Goal: Task Accomplishment & Management: Use online tool/utility

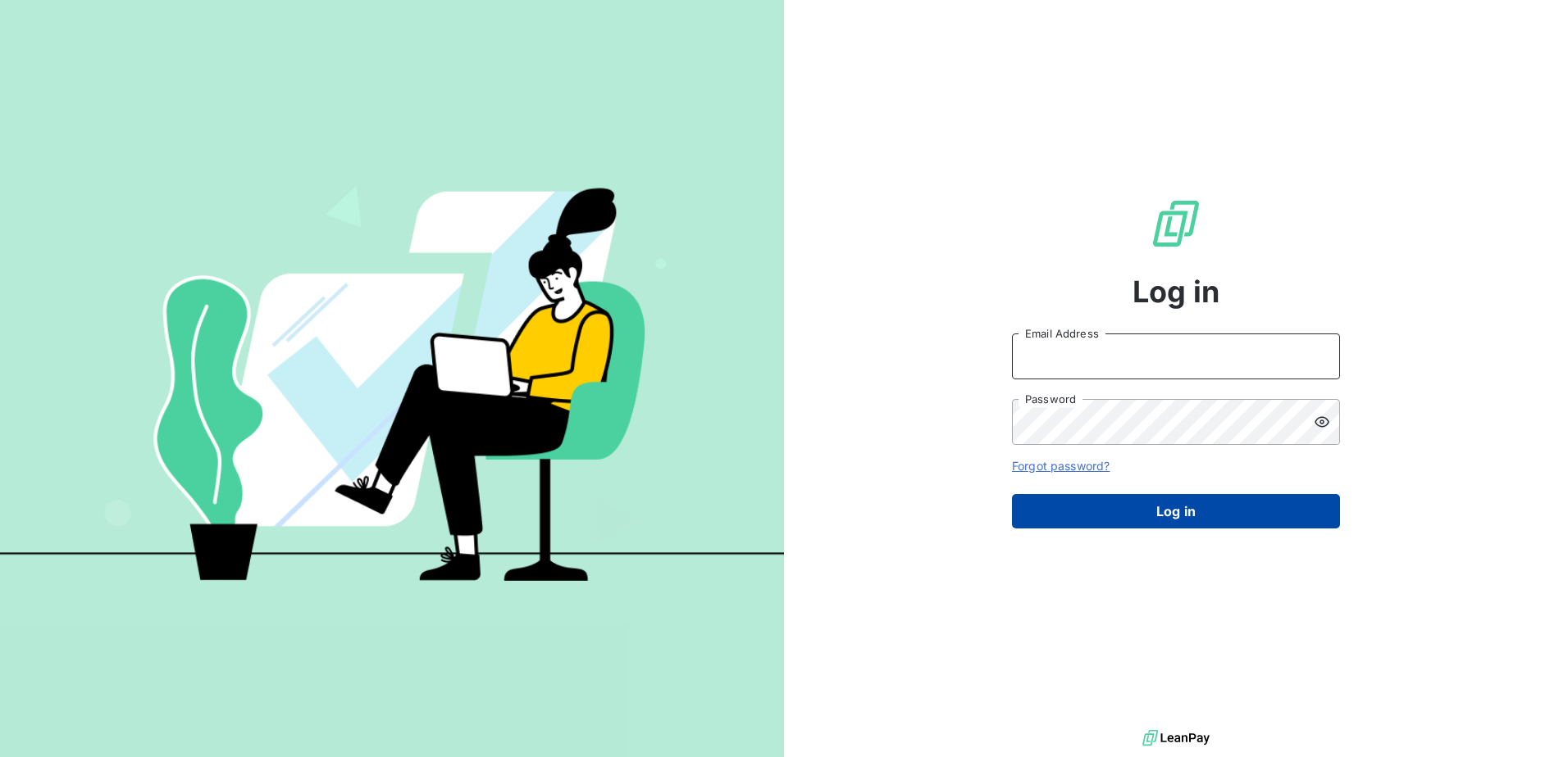
type input "[PERSON_NAME][EMAIL_ADDRESS][PERSON_NAME][DOMAIN_NAME]"
click at [1237, 506] on button "Log in" at bounding box center [1175, 511] width 328 height 35
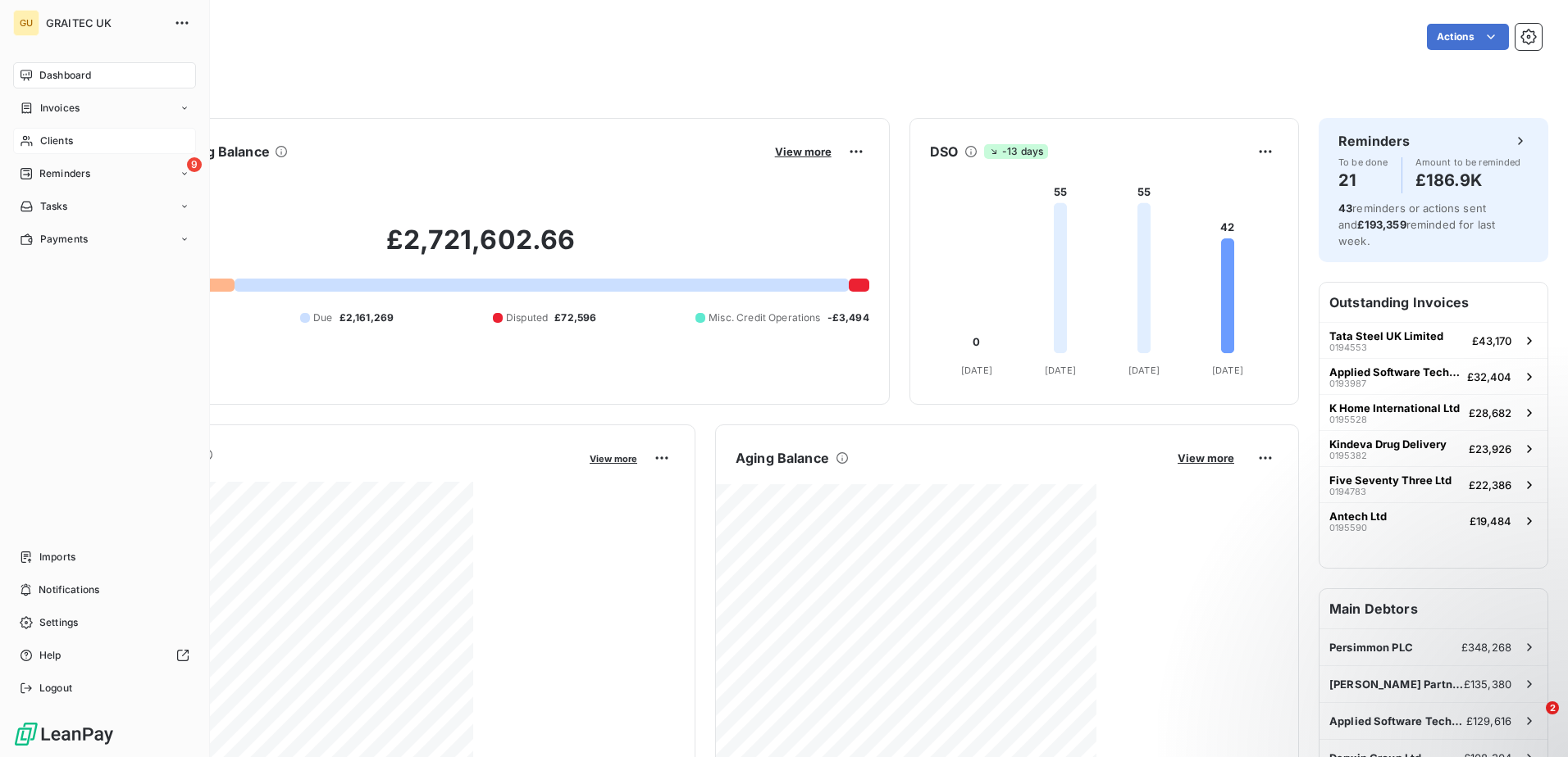
click at [86, 132] on div "Clients" at bounding box center [104, 141] width 183 height 26
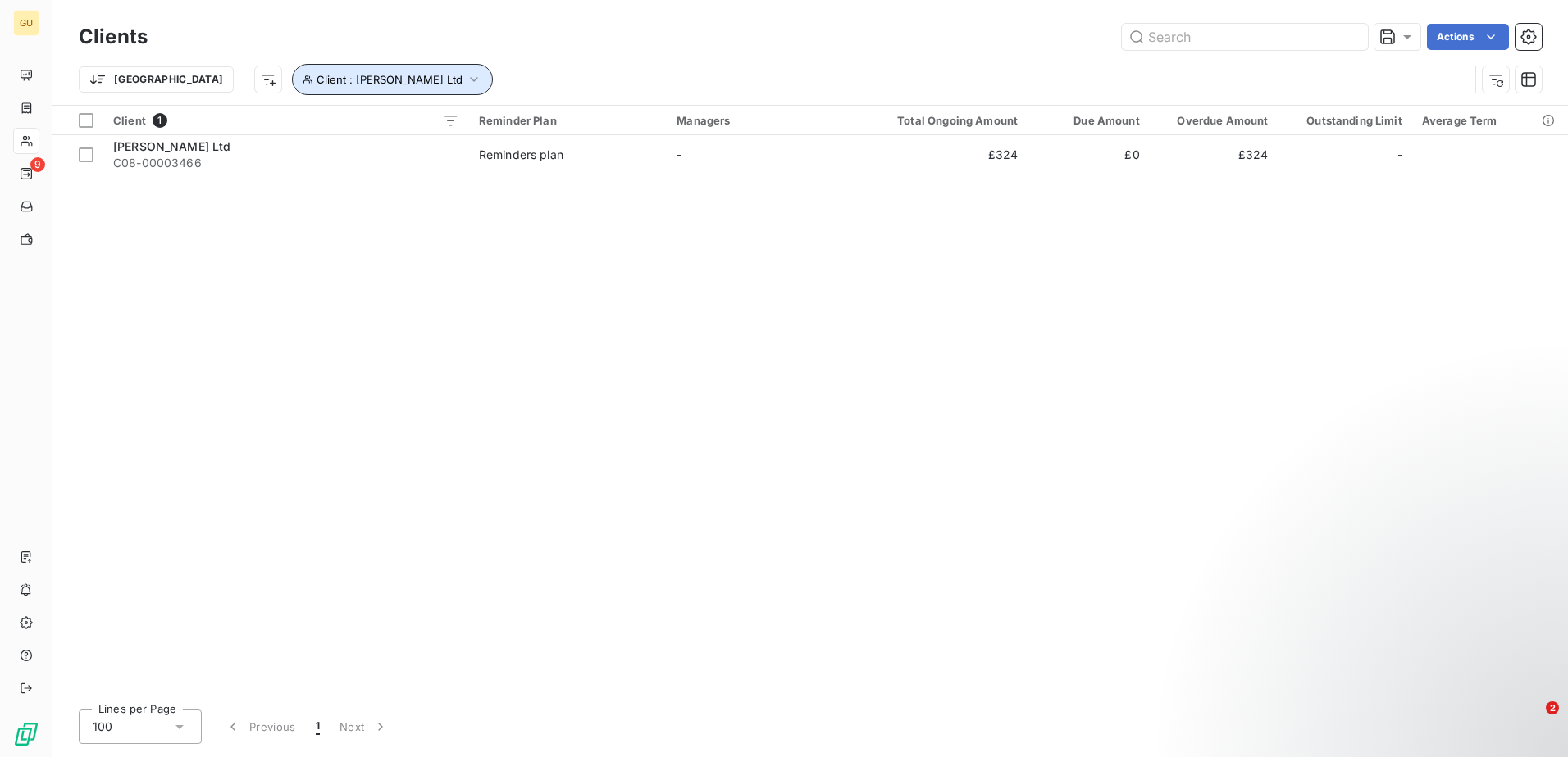
click at [292, 69] on button "Client : [PERSON_NAME] Ltd" at bounding box center [393, 79] width 201 height 31
click at [474, 118] on span "[PERSON_NAME] Ltd - C08-00003466" at bounding box center [509, 122] width 207 height 13
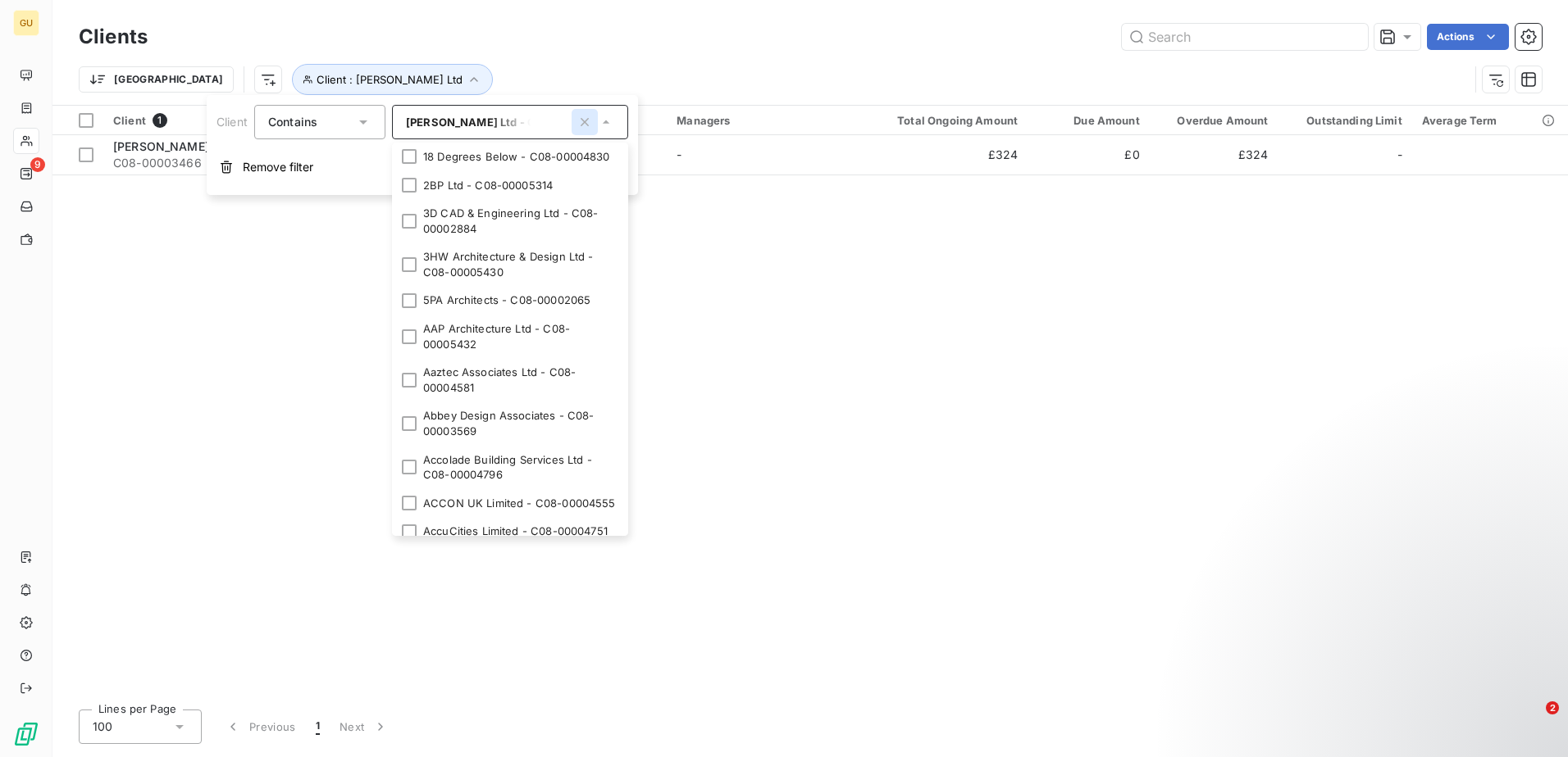
scroll to position [3613, 0]
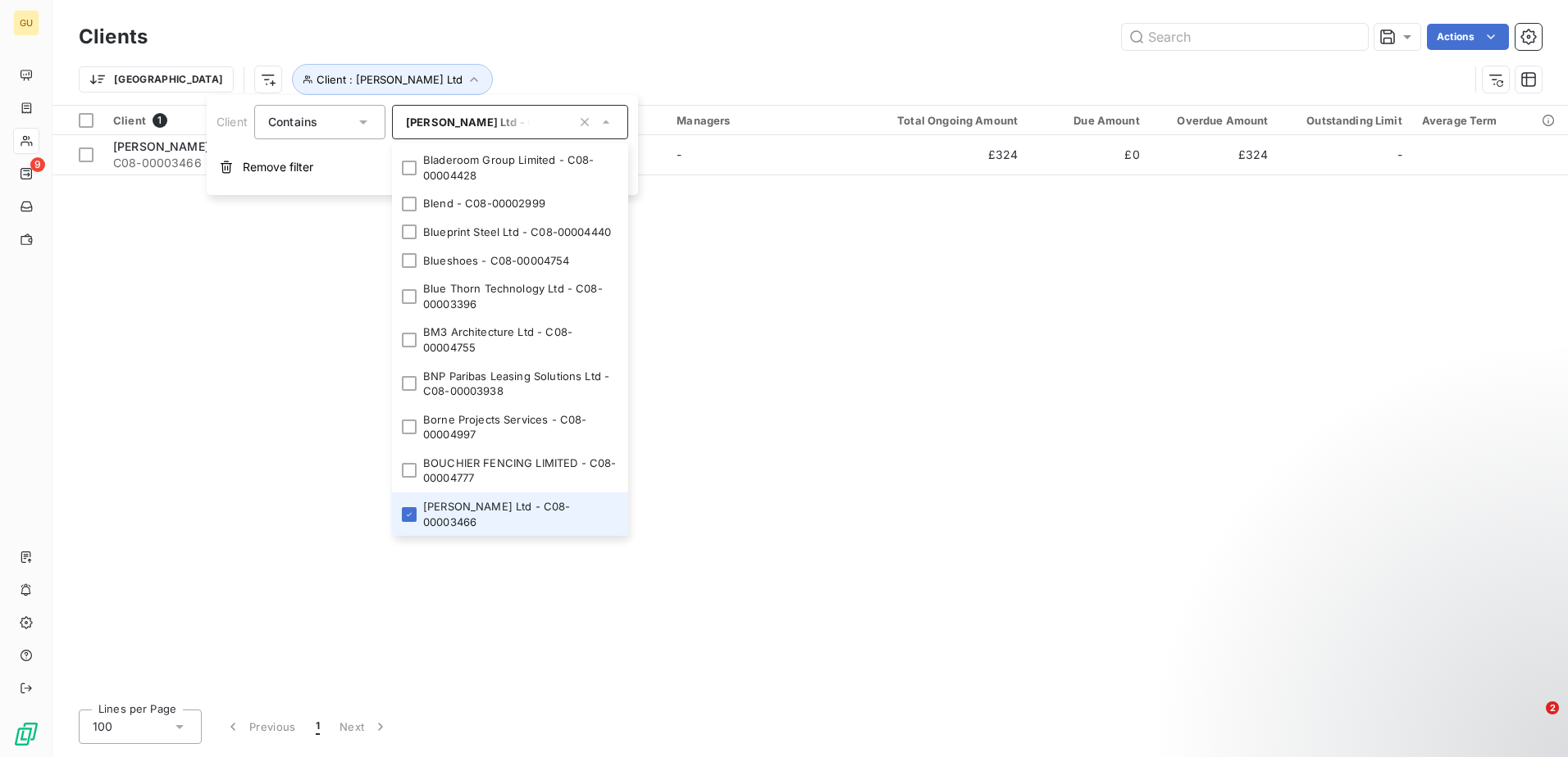
click at [598, 130] on icon at bounding box center [605, 121] width 16 height 16
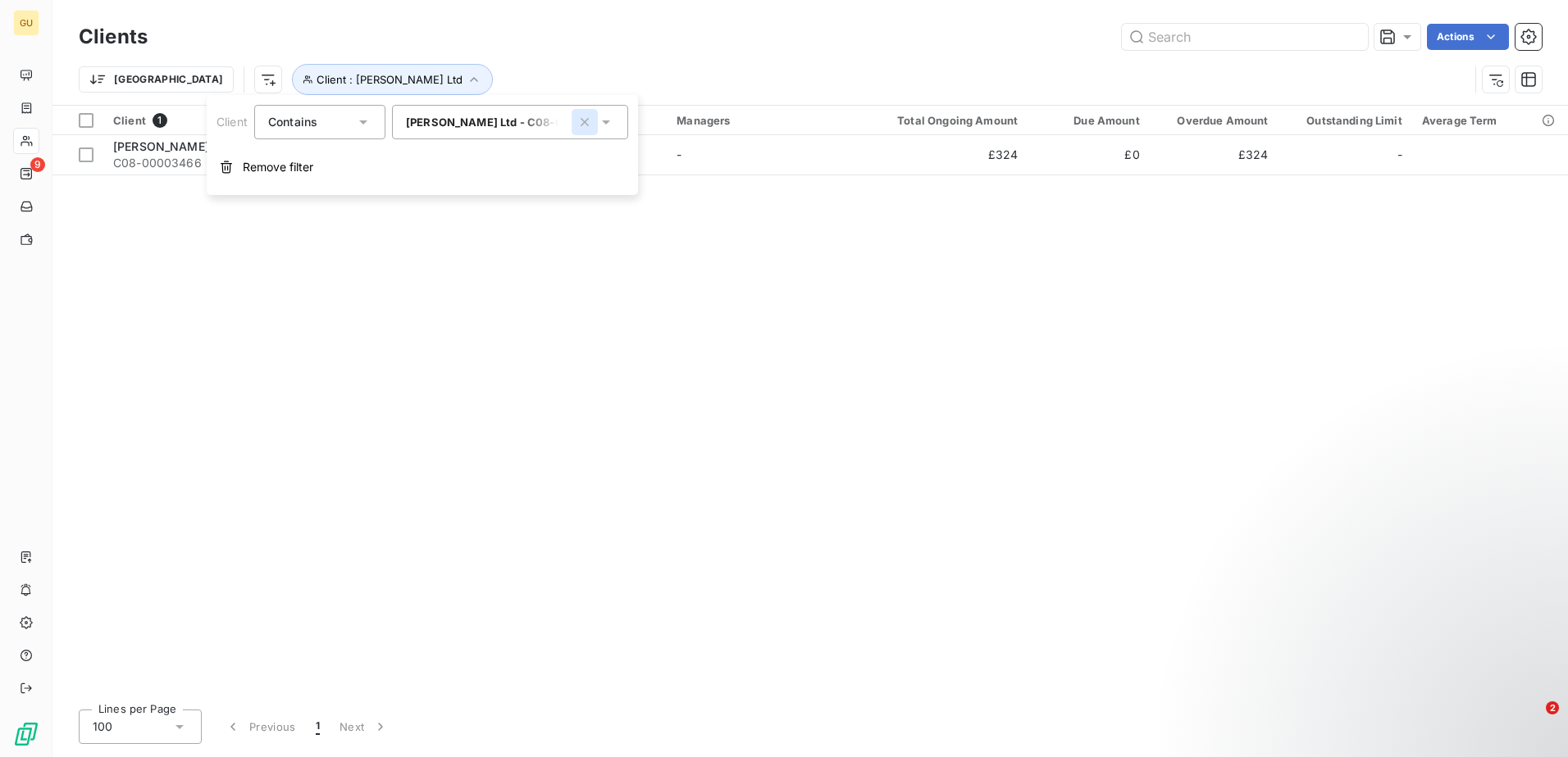
click at [584, 132] on button "button" at bounding box center [584, 122] width 26 height 26
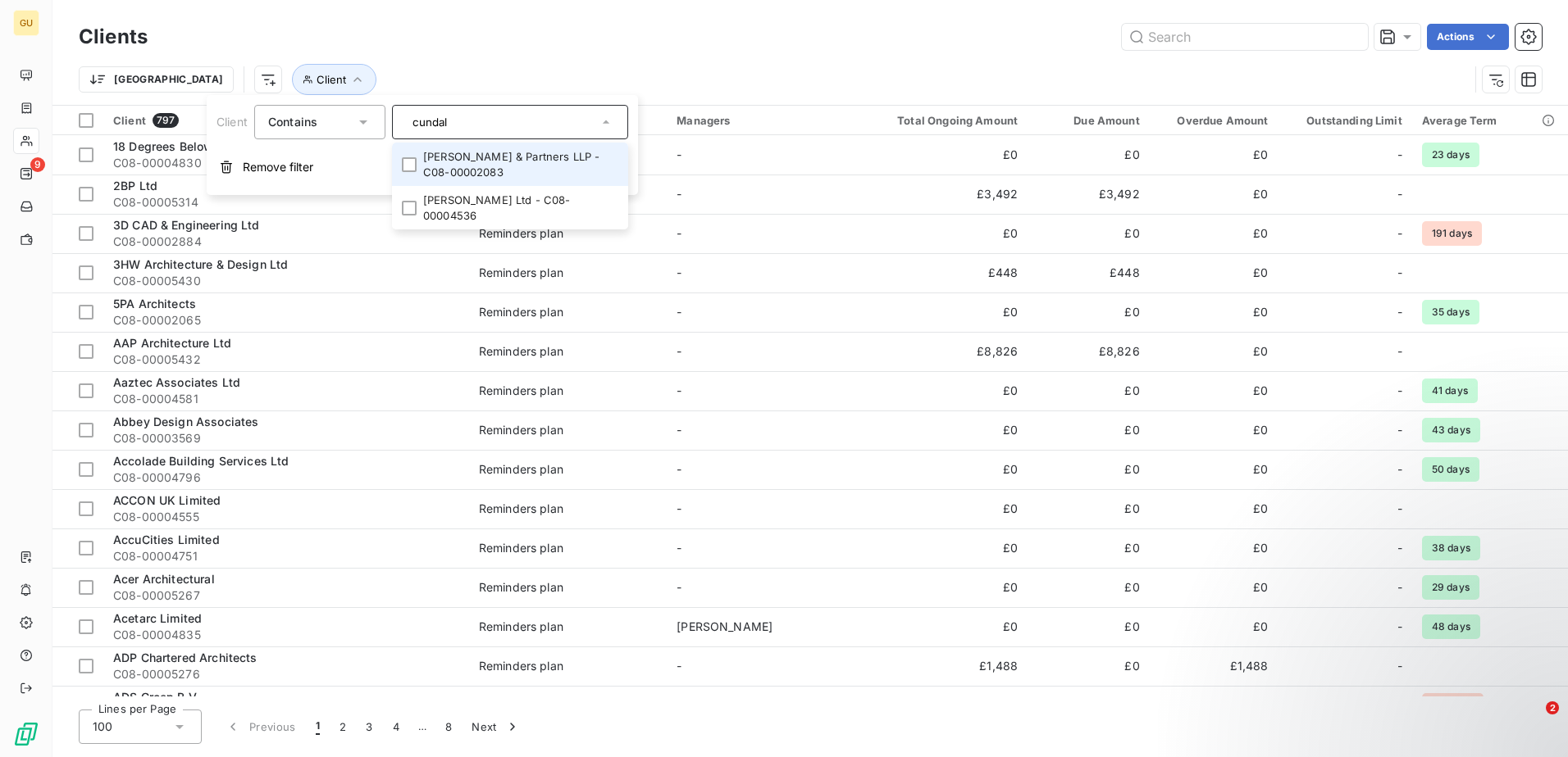
type input "cundal"
click at [504, 163] on li "[PERSON_NAME] & Partners LLP - C08-00002083" at bounding box center [509, 164] width 236 height 43
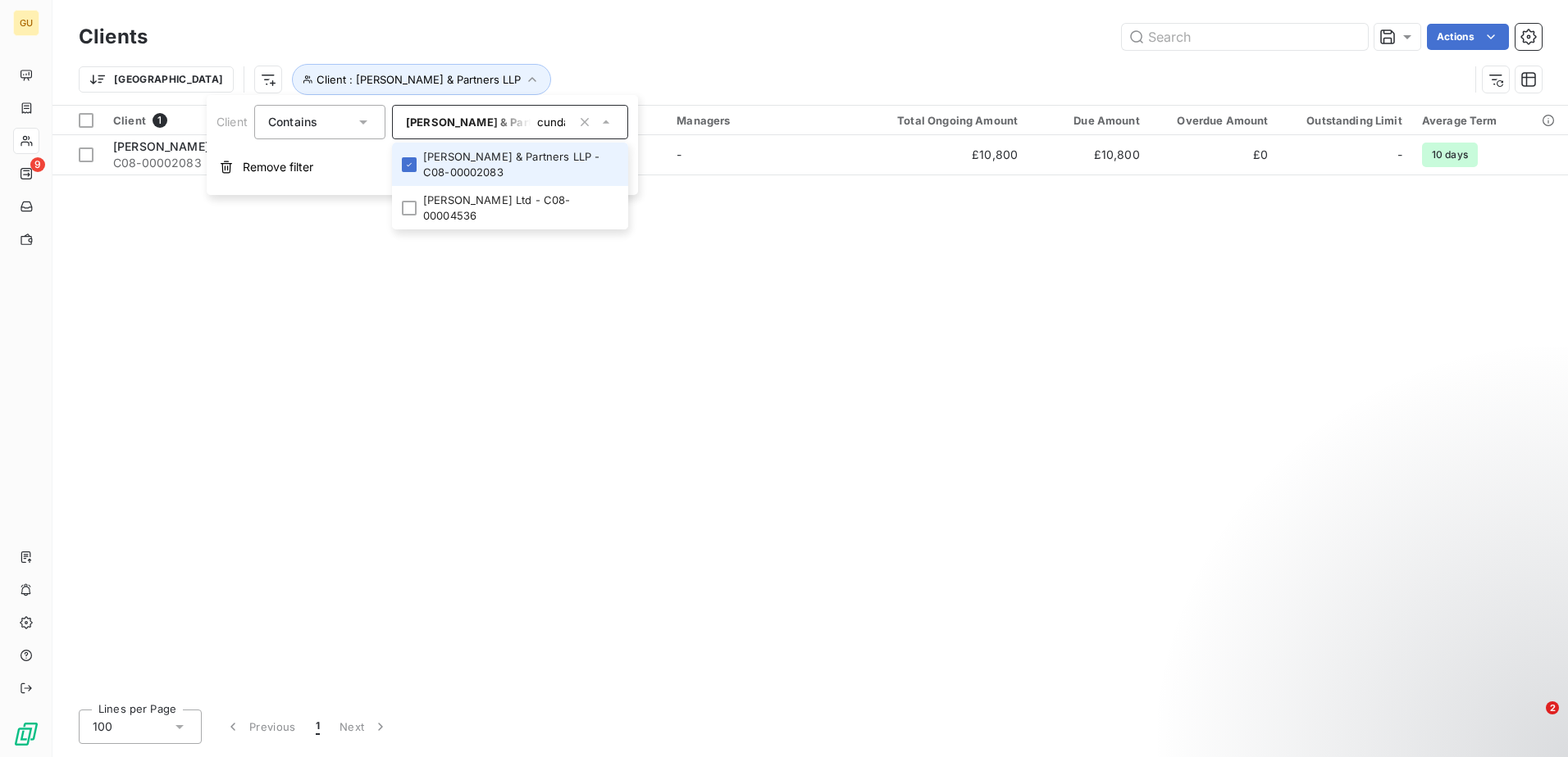
click at [504, 163] on li "[PERSON_NAME] & Partners LLP - C08-00002083" at bounding box center [509, 164] width 236 height 43
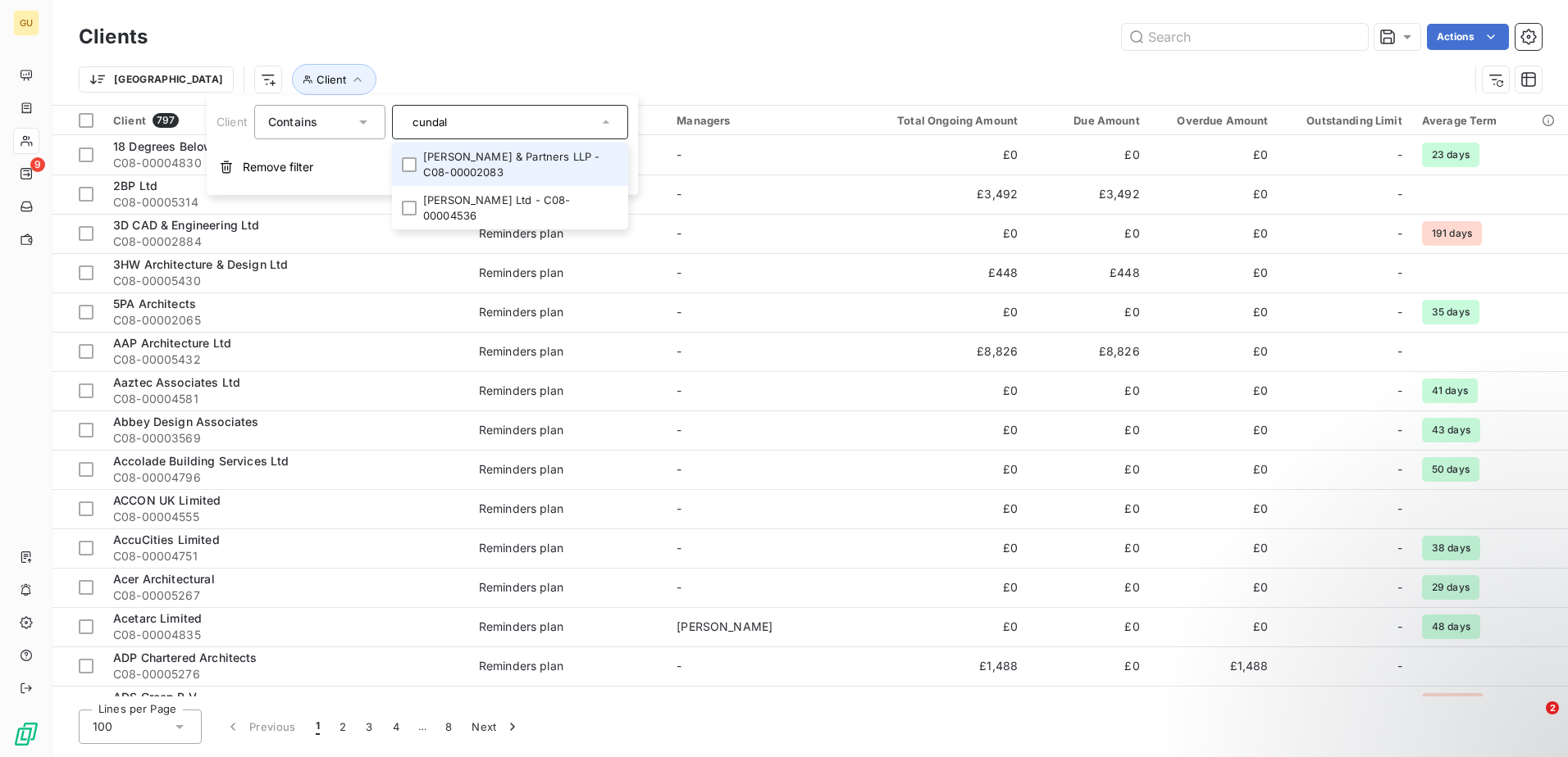
click at [504, 163] on li "[PERSON_NAME] & Partners LLP - C08-00002083" at bounding box center [509, 164] width 236 height 43
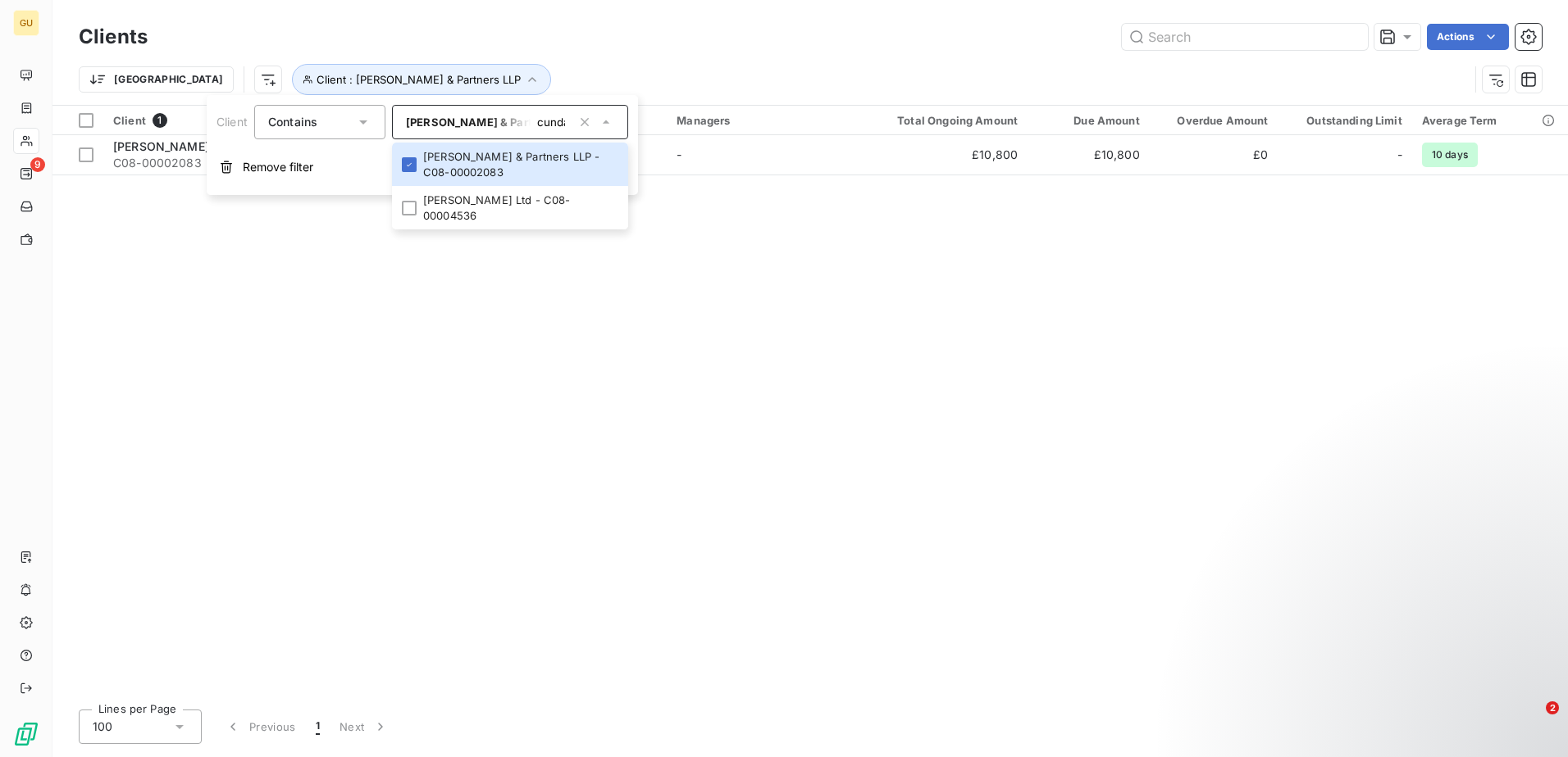
click at [467, 377] on div "Client 1 Reminder Plan Managers Total Ongoing Amount Due Amount Overdue Amount …" at bounding box center [810, 401] width 1515 height 591
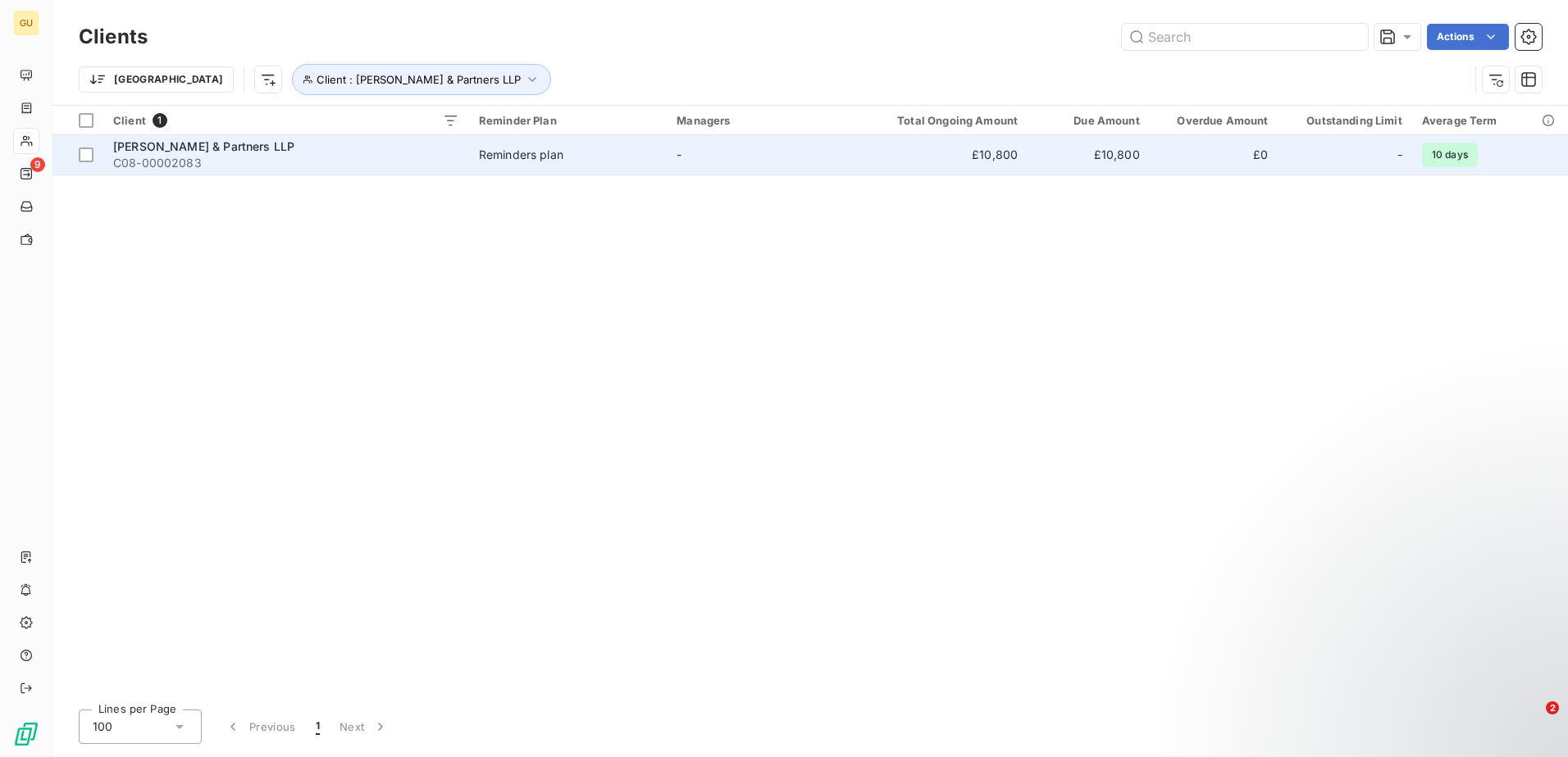
click at [233, 171] on td "[PERSON_NAME] & Partners LLP C08-00002083" at bounding box center [286, 155] width 365 height 39
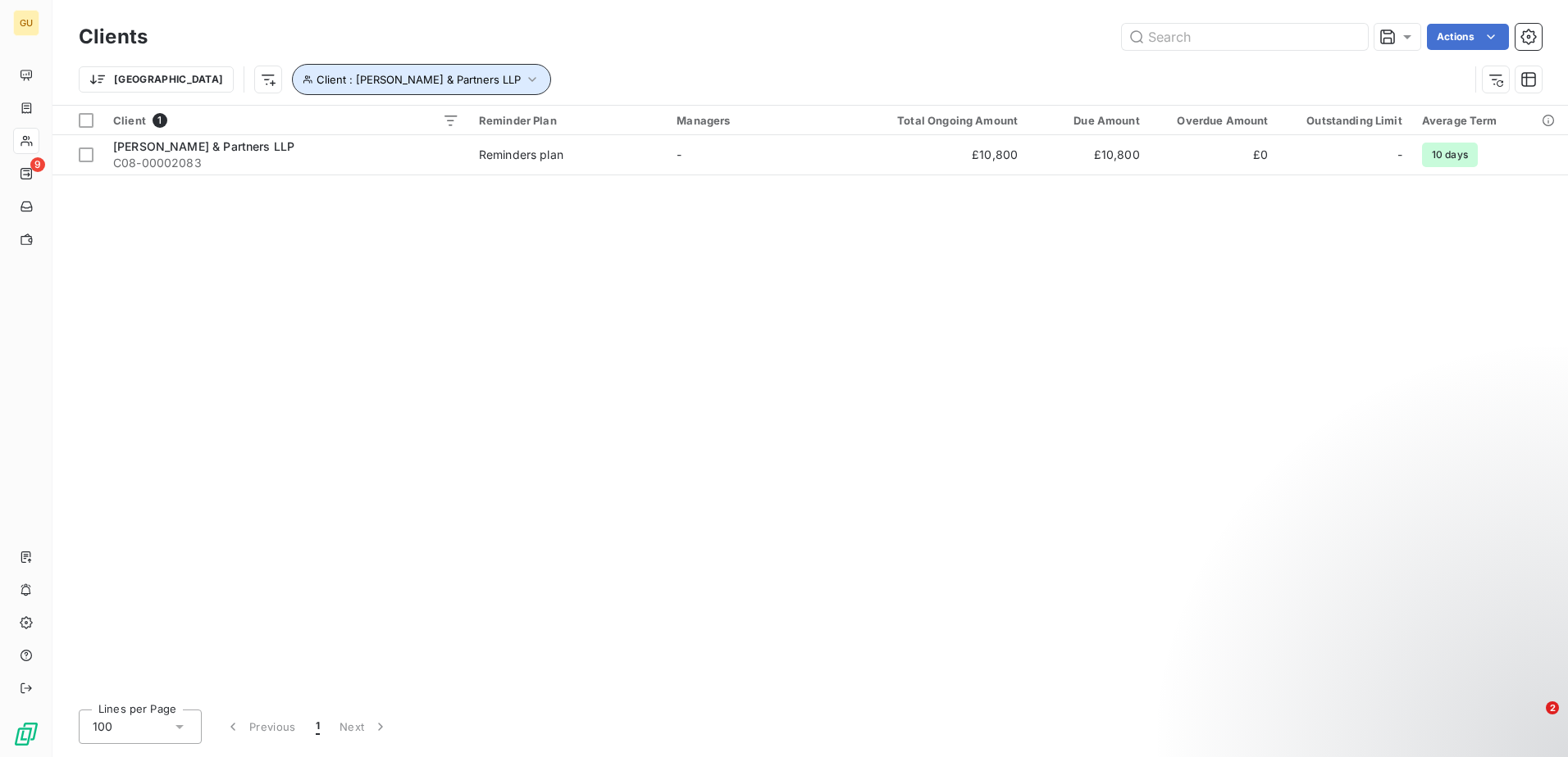
click at [524, 74] on icon "button" at bounding box center [532, 79] width 16 height 16
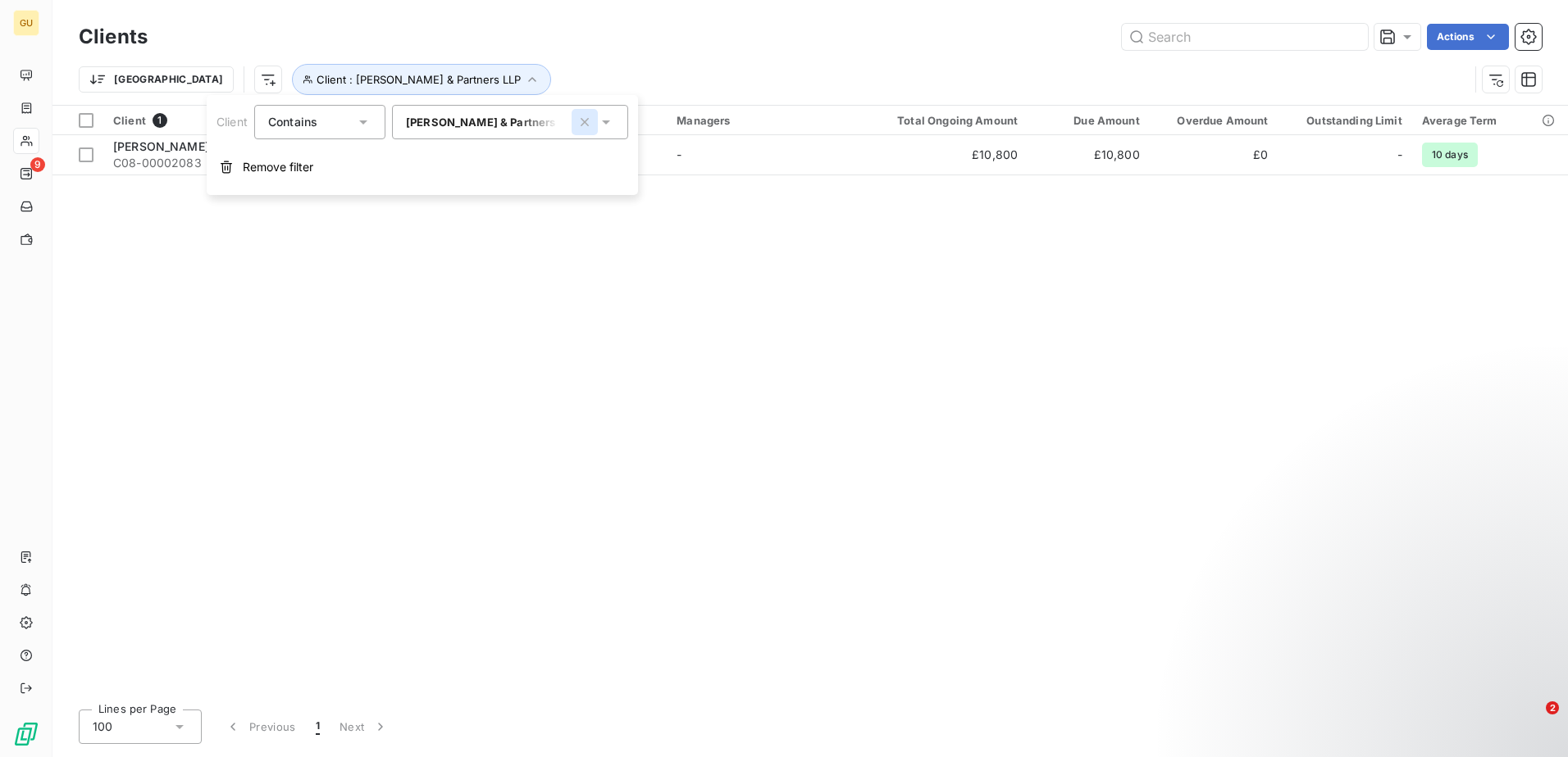
click at [589, 126] on icon "button" at bounding box center [584, 122] width 8 height 8
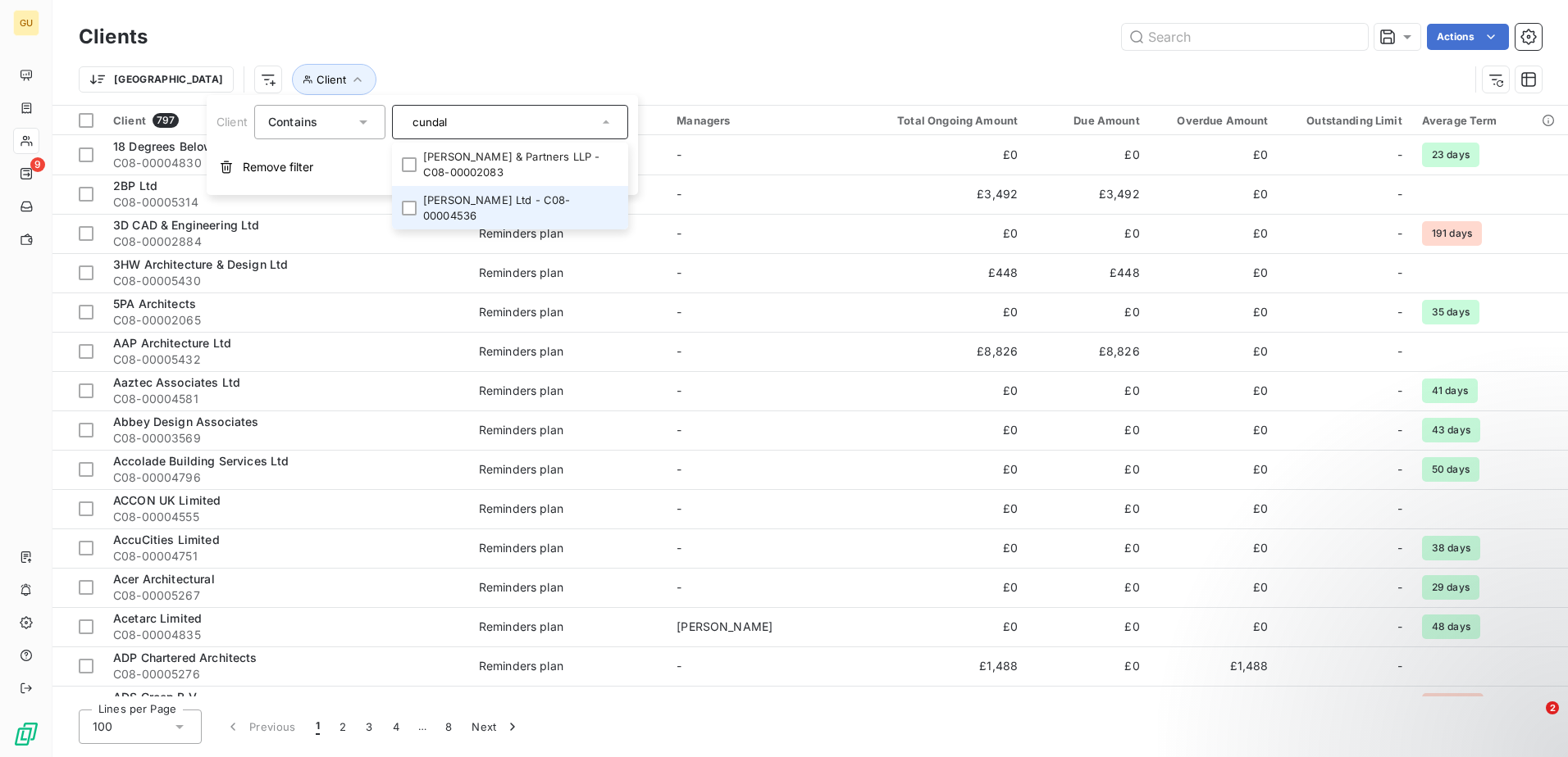
type input "cundal"
click at [509, 196] on li "[PERSON_NAME] Ltd - C08-00004536" at bounding box center [509, 208] width 236 height 43
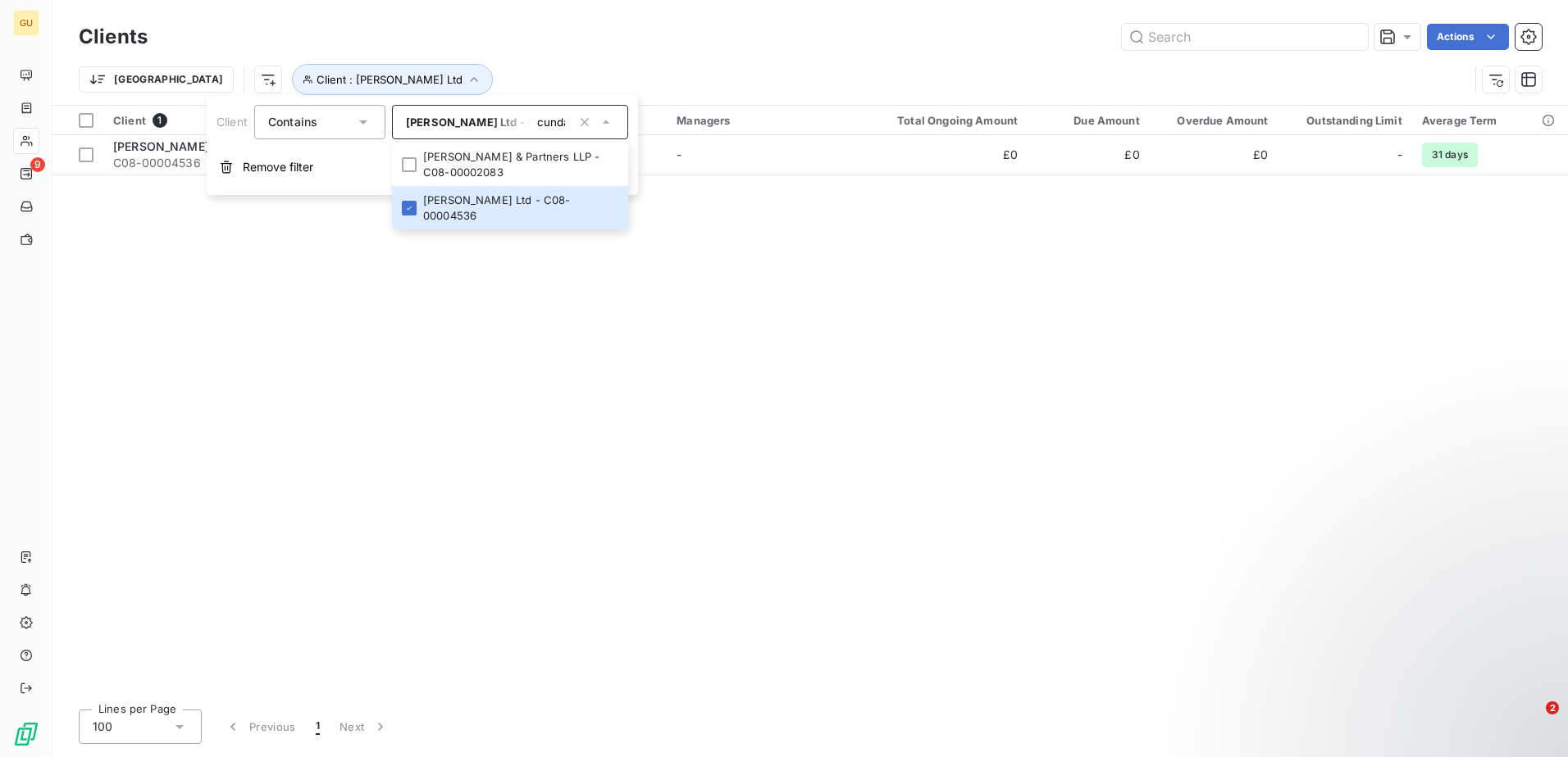
click at [392, 346] on div "Client 1 Reminder Plan Managers Total Ongoing Amount Due Amount Overdue Amount …" at bounding box center [810, 401] width 1515 height 591
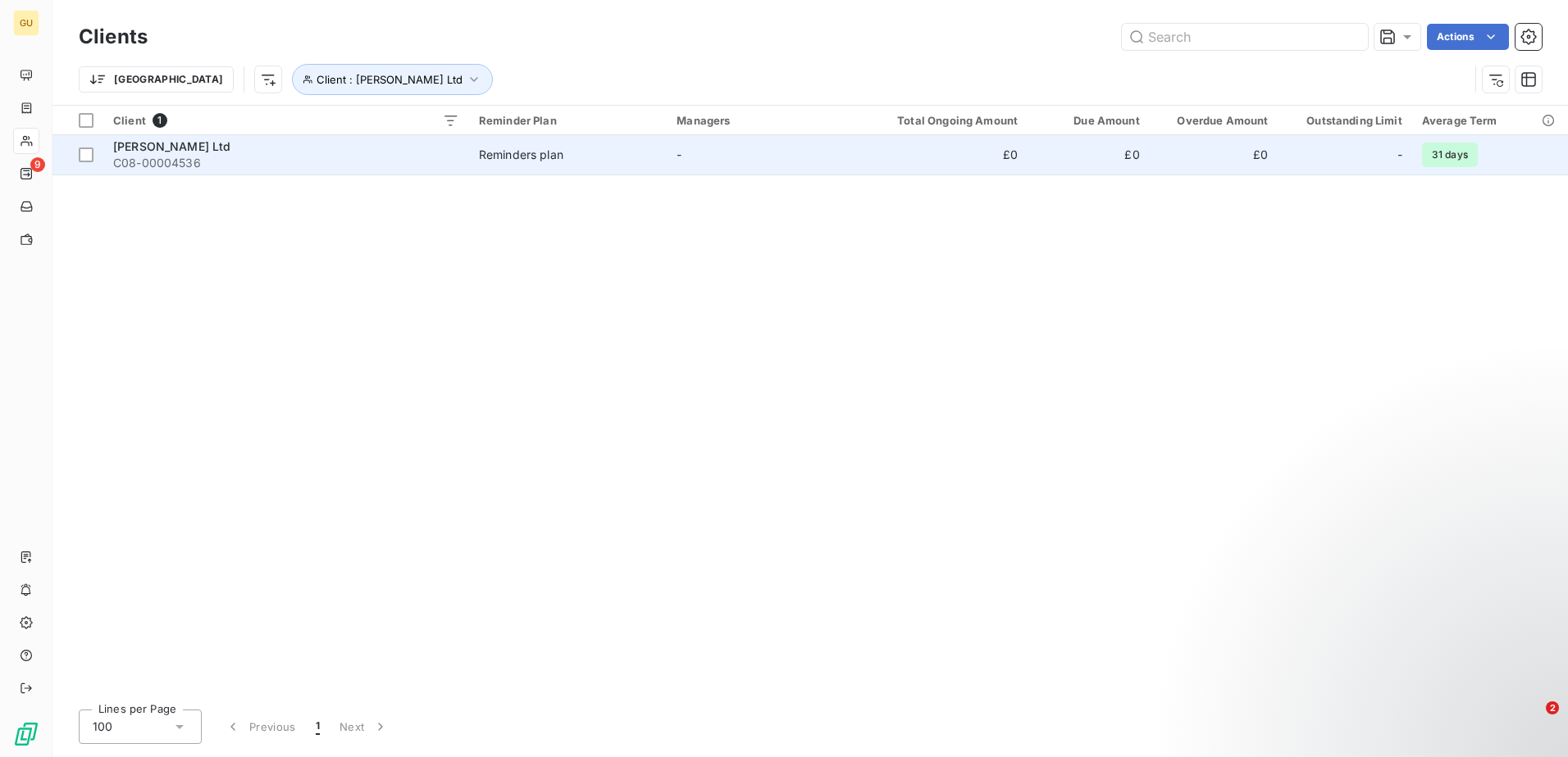
click at [298, 145] on div "[PERSON_NAME] Ltd" at bounding box center [286, 147] width 346 height 16
